Goal: Navigation & Orientation: Find specific page/section

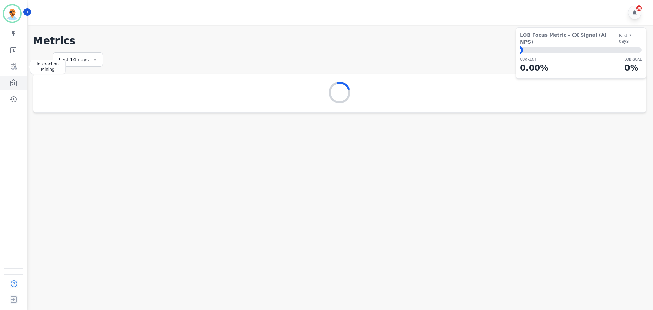
click at [12, 86] on icon "Sidebar" at bounding box center [13, 82] width 7 height 7
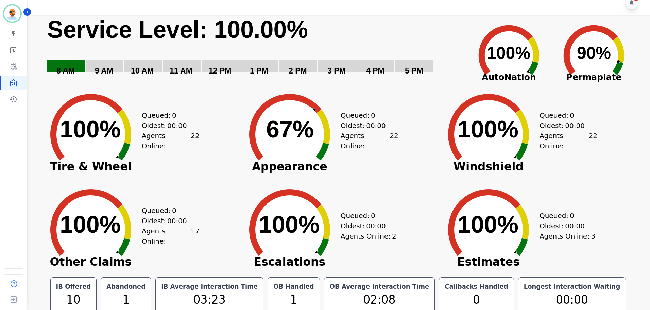
scroll to position [15, 0]
